Goal: Find specific page/section: Find specific page/section

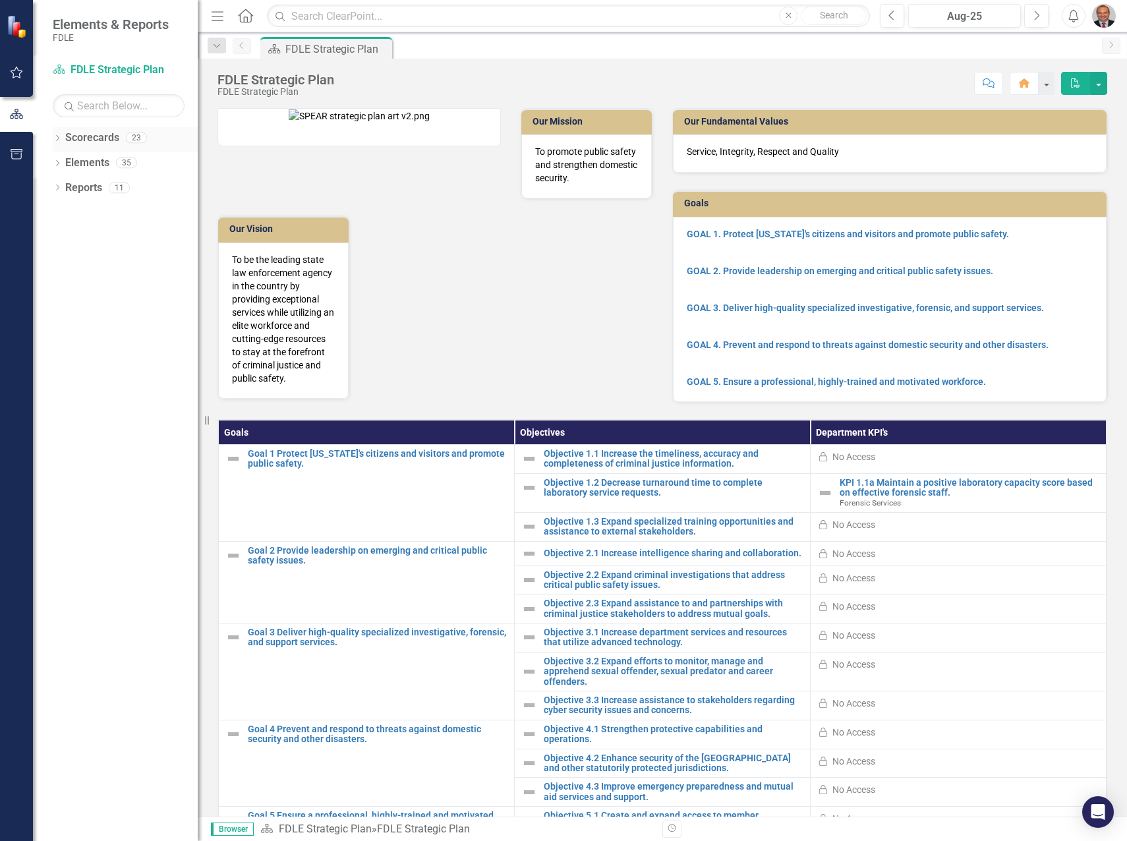
click at [57, 136] on icon "Dropdown" at bounding box center [57, 139] width 9 height 7
click at [64, 213] on icon "Dropdown" at bounding box center [64, 212] width 10 height 8
click at [77, 239] on icon "Dropdown" at bounding box center [77, 237] width 10 height 8
click at [92, 262] on icon "Dropdown" at bounding box center [91, 262] width 10 height 8
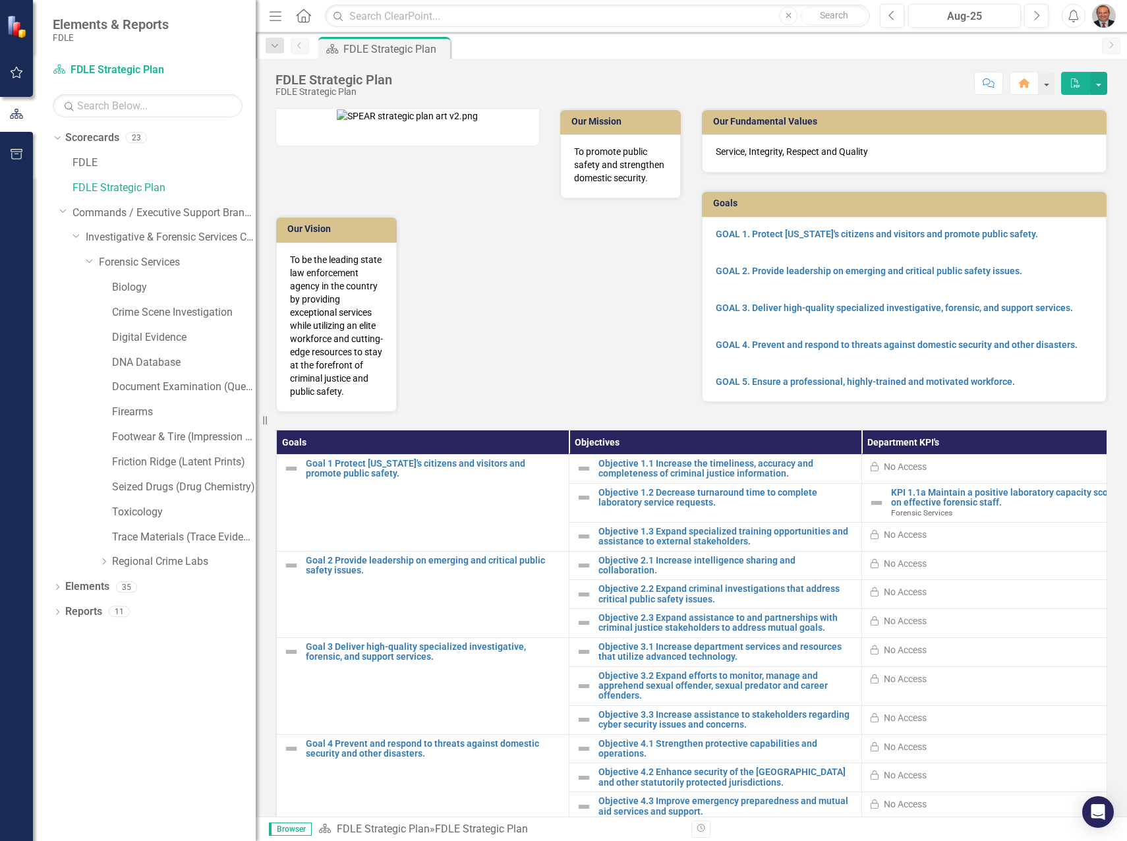
drag, startPoint x: 198, startPoint y: 294, endPoint x: 256, endPoint y: 291, distance: 58.1
click at [256, 291] on div "Resize" at bounding box center [261, 420] width 11 height 841
click at [137, 256] on link "Forensic Services" at bounding box center [177, 262] width 157 height 15
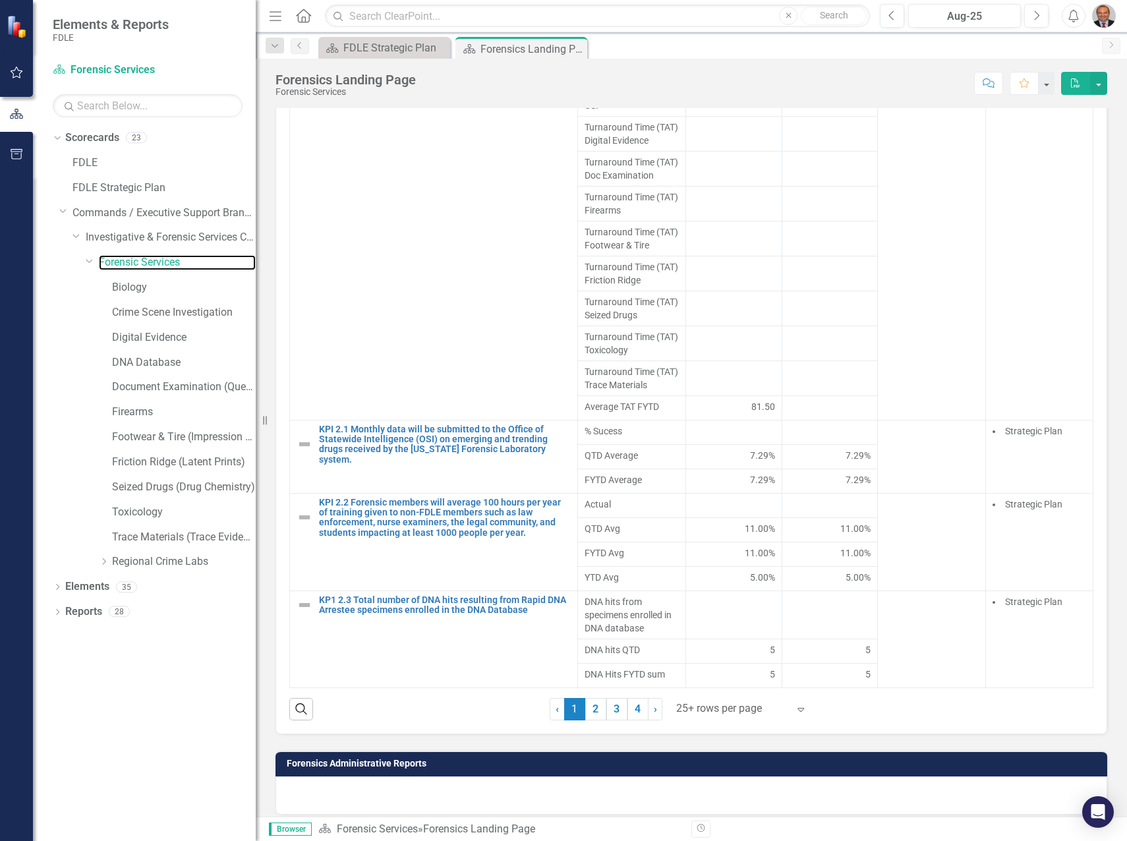
scroll to position [187, 0]
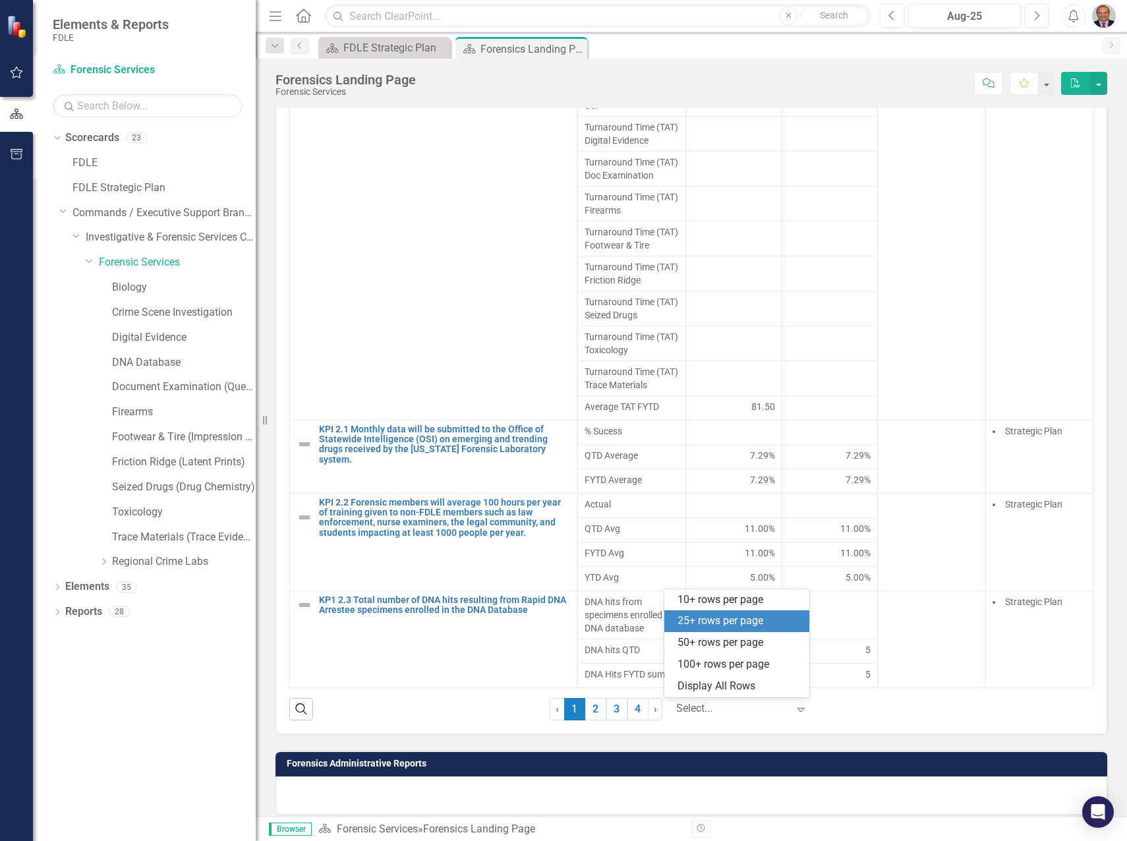
click at [751, 710] on div at bounding box center [732, 709] width 112 height 18
click at [747, 688] on div "Display All Rows" at bounding box center [739, 686] width 124 height 15
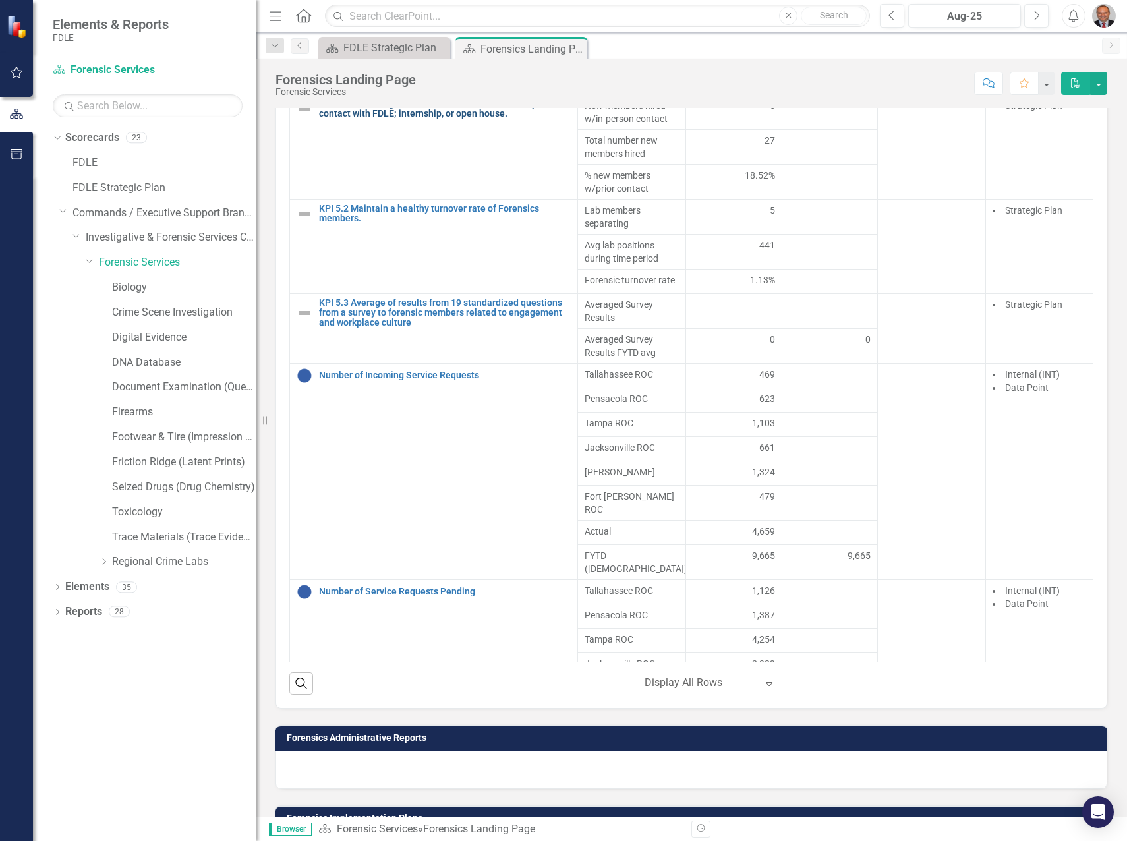
scroll to position [1043, 0]
